Goal: Transaction & Acquisition: Download file/media

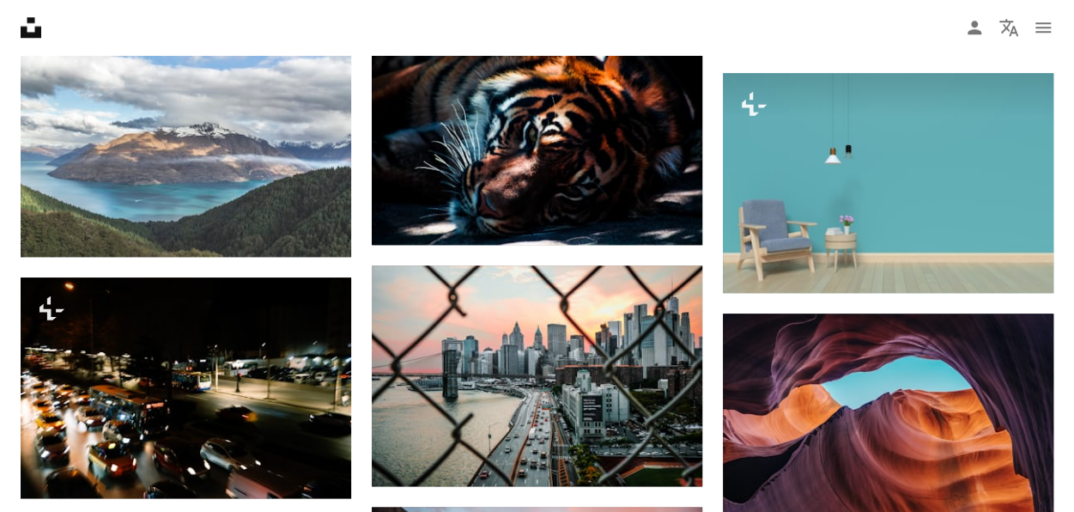
scroll to position [0, 537]
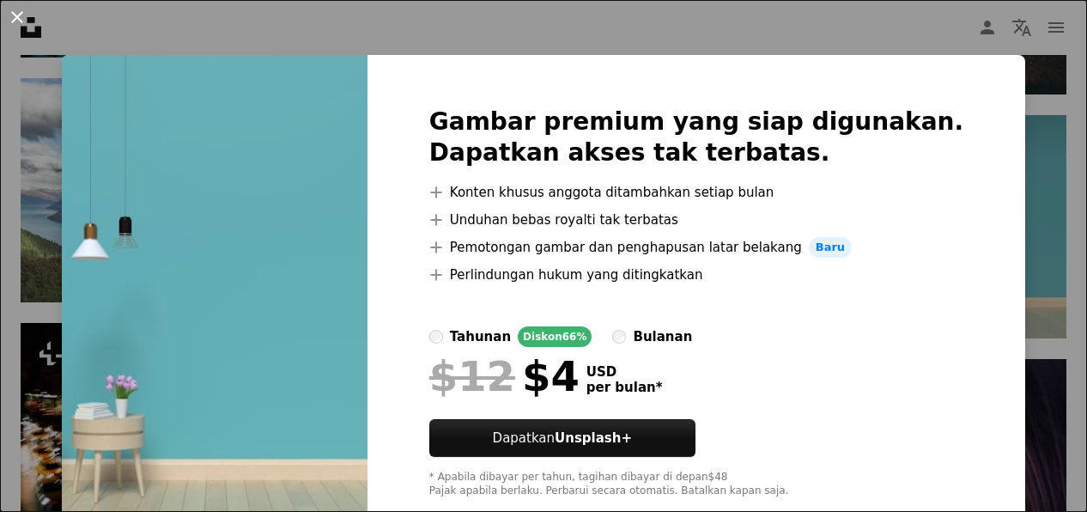
click at [19, 18] on button "An X shape" at bounding box center [17, 17] width 21 height 21
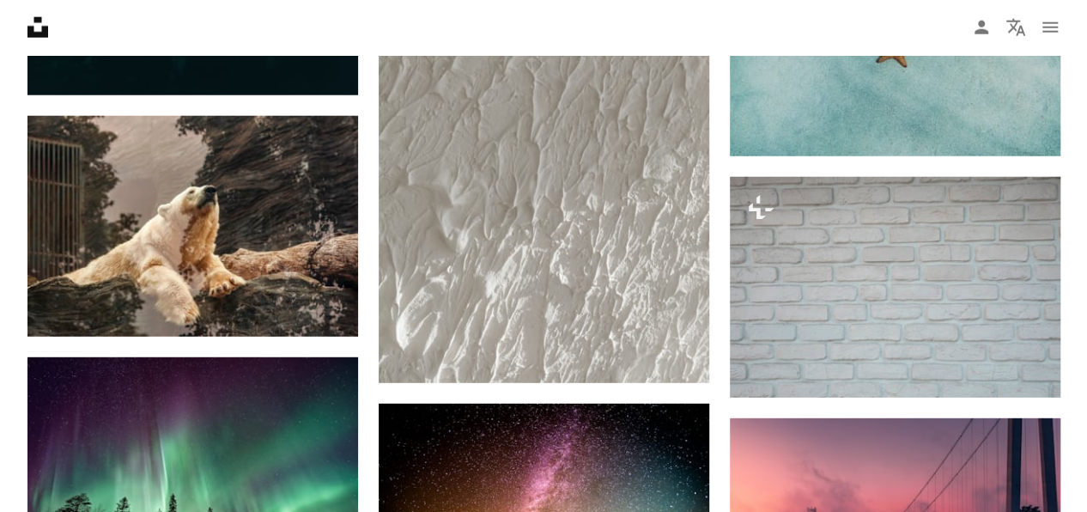
scroll to position [5419, 0]
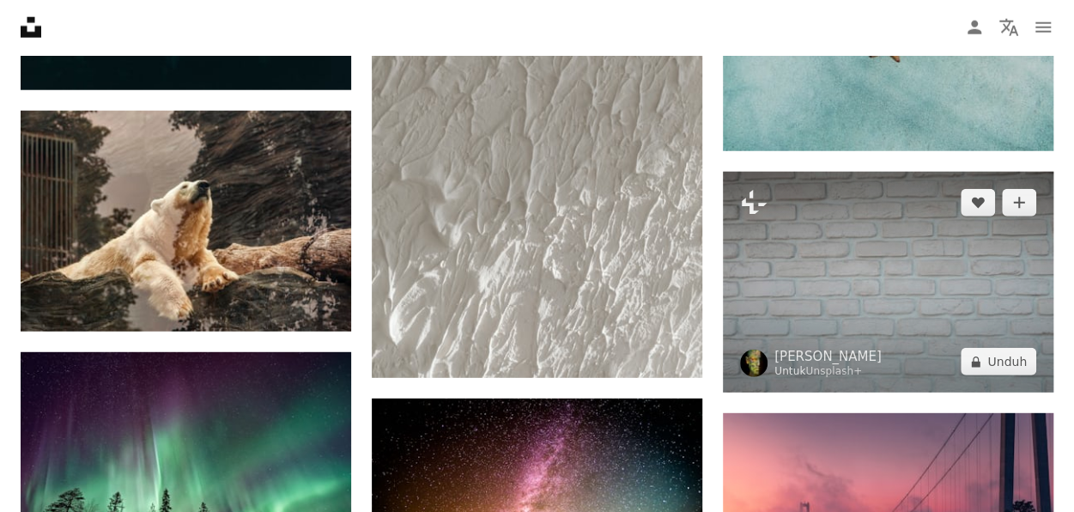
click at [980, 296] on img at bounding box center [888, 282] width 331 height 221
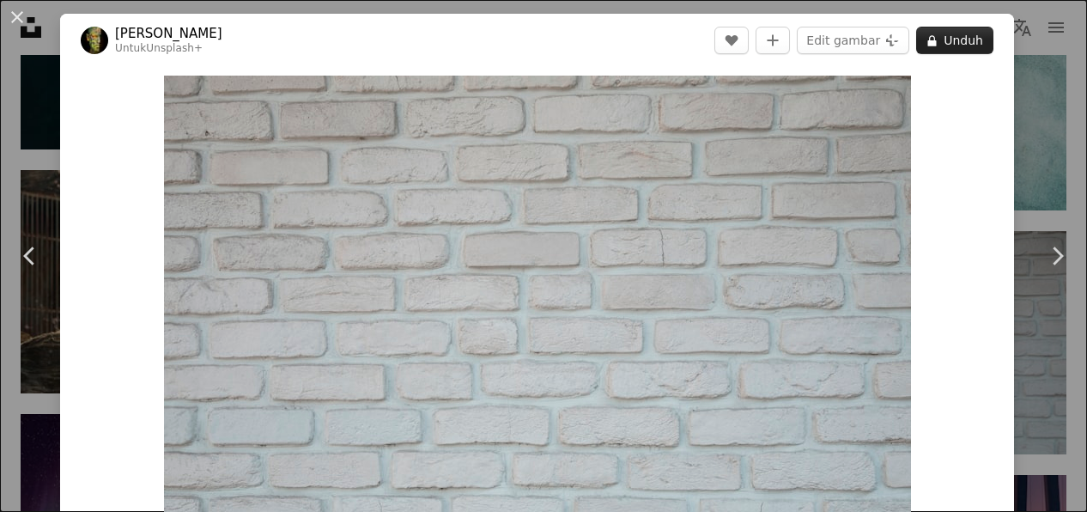
click at [942, 34] on button "A lock Unduh" at bounding box center [954, 40] width 77 height 27
